Goal: Task Accomplishment & Management: Use online tool/utility

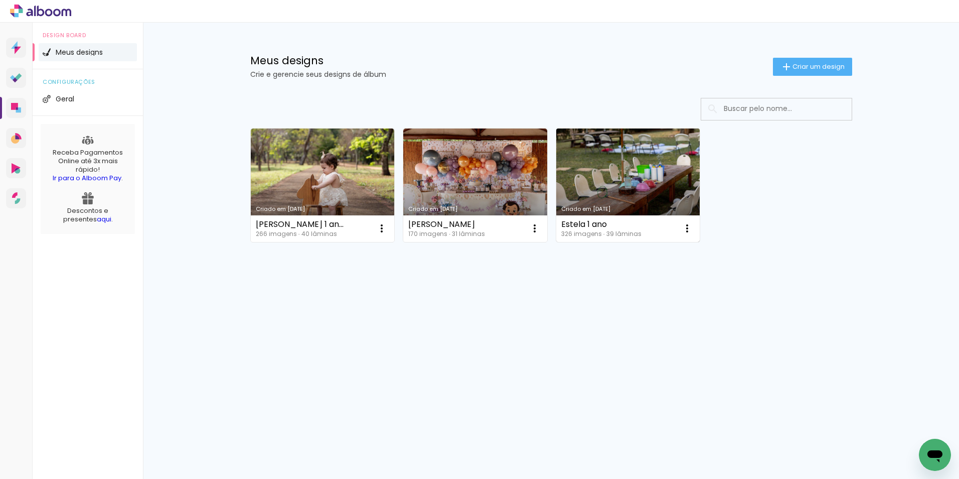
click at [623, 171] on link "Criado em [DATE]" at bounding box center [628, 184] width 144 height 113
